Goal: Task Accomplishment & Management: Manage account settings

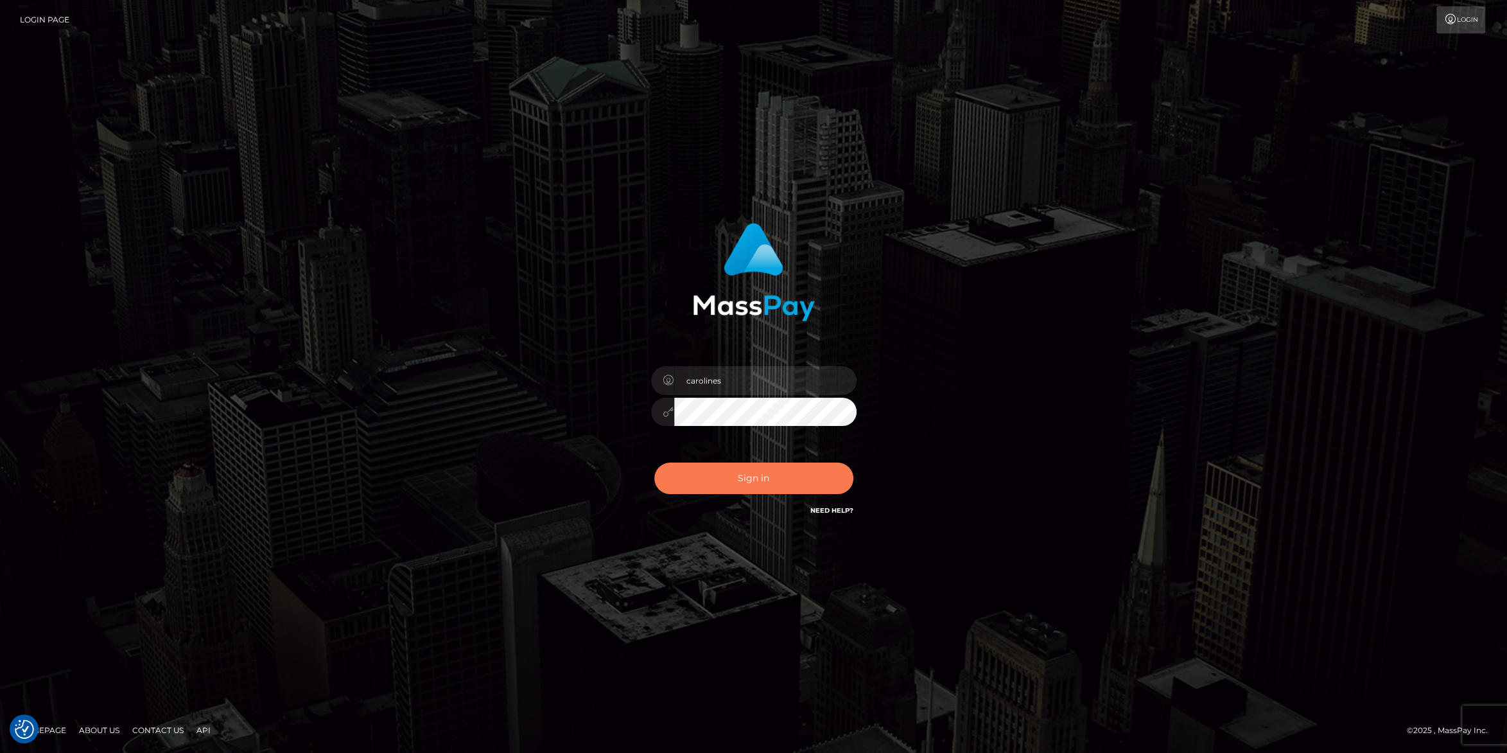
click at [740, 478] on button "Sign in" at bounding box center [753, 477] width 199 height 31
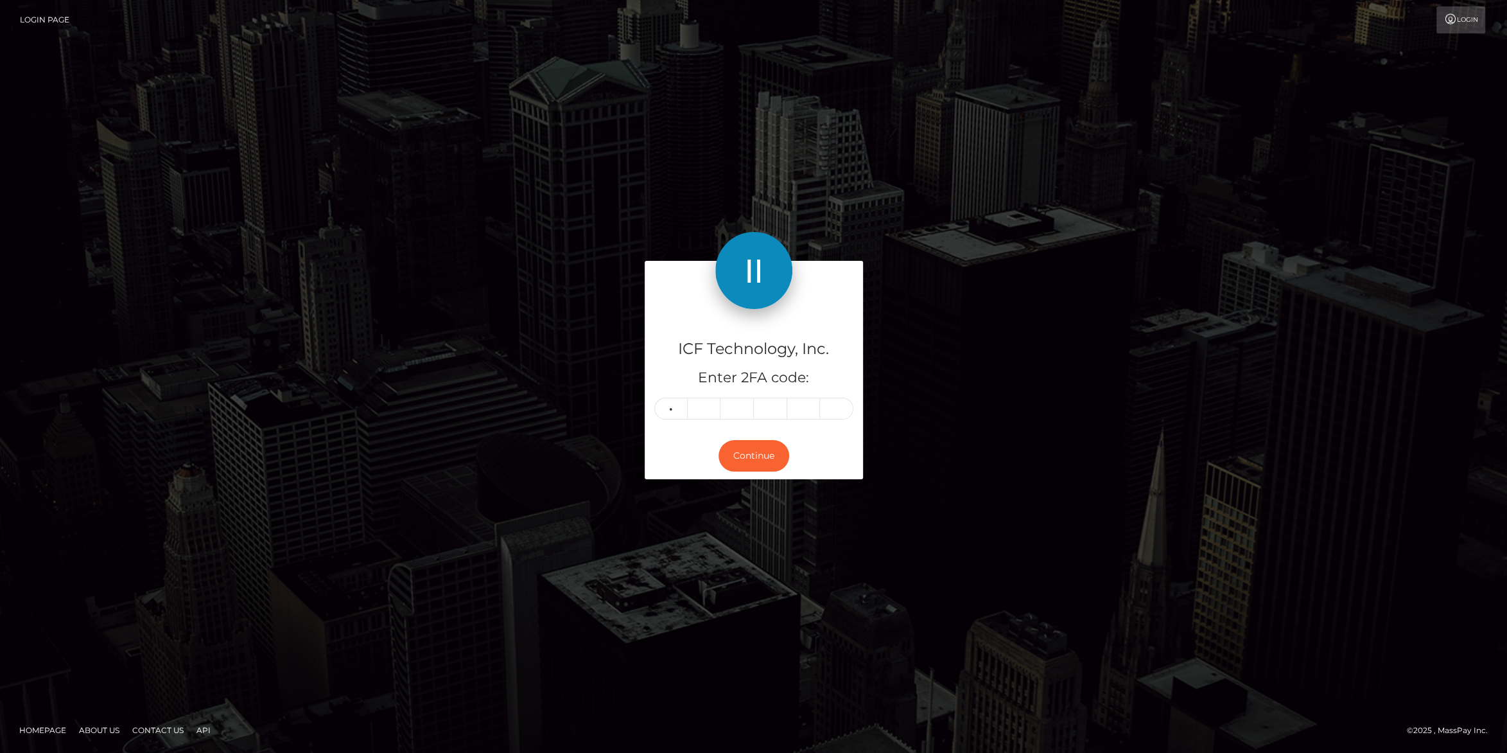
type input "3"
type input "1"
type input "0"
type input "2"
type input "9"
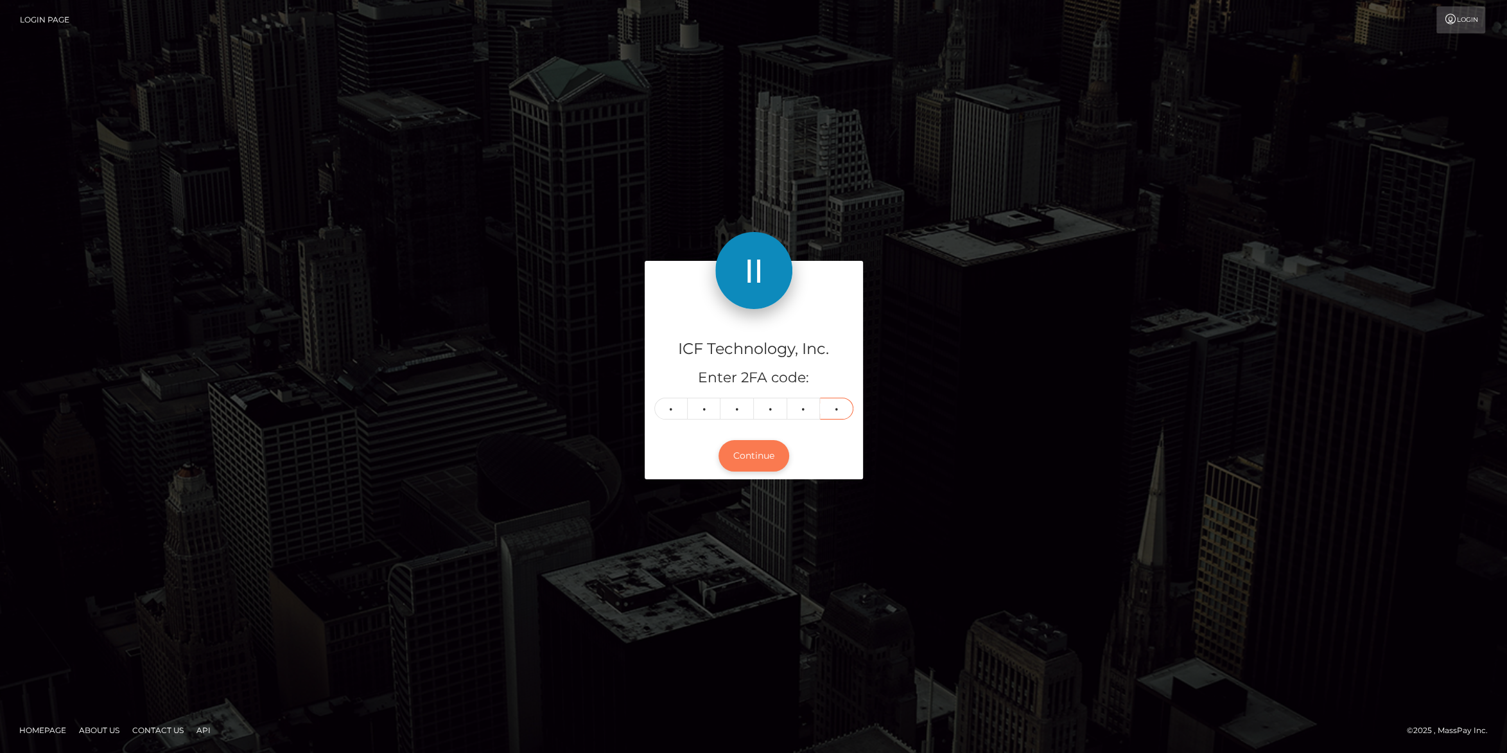
type input "2"
click at [751, 452] on button "Continue" at bounding box center [754, 455] width 71 height 31
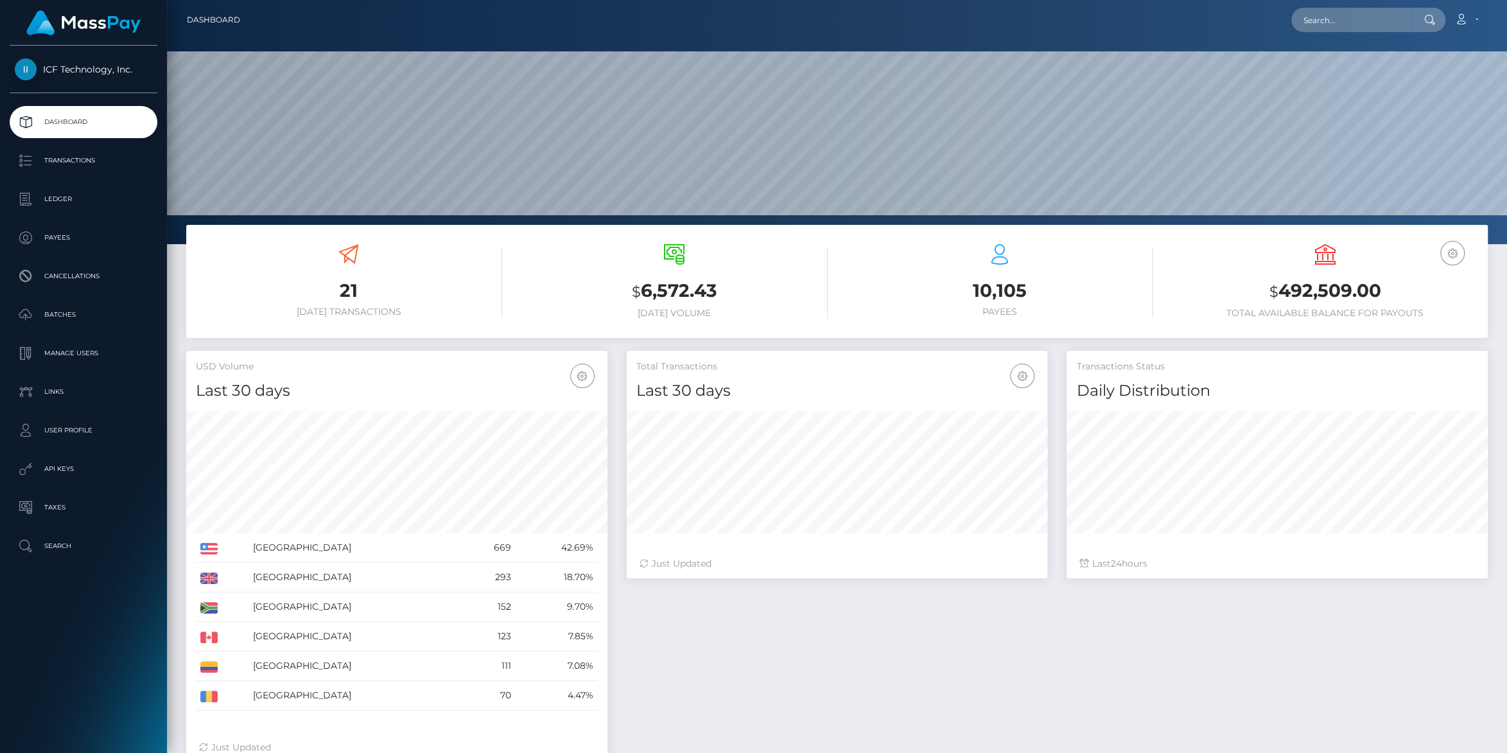
scroll to position [227, 421]
click at [1466, 20] on icon at bounding box center [1461, 19] width 13 height 10
click at [1403, 89] on link "Logout" at bounding box center [1436, 83] width 103 height 24
